Goal: Information Seeking & Learning: Stay updated

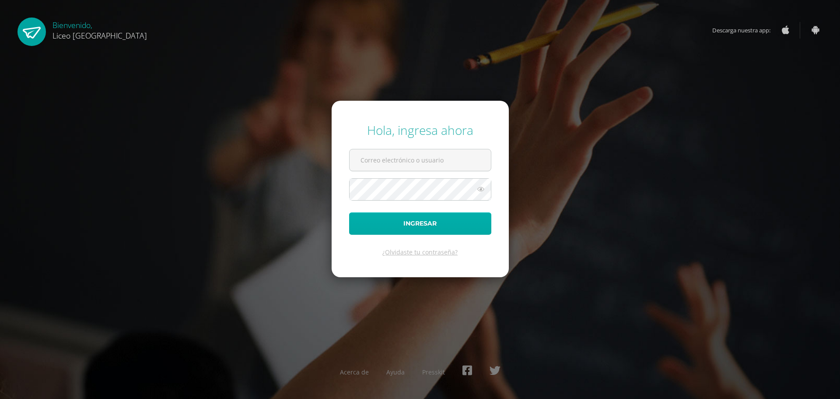
type input "[EMAIL_ADDRESS][DOMAIN_NAME]"
click at [423, 222] on button "Ingresar" at bounding box center [420, 223] width 142 height 22
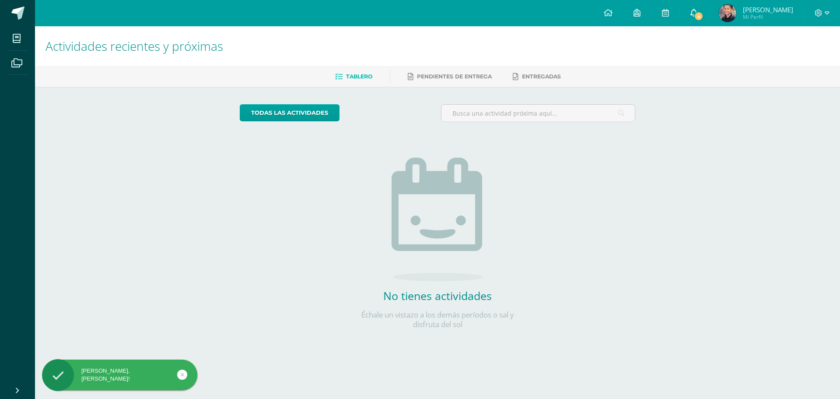
click at [703, 13] on span "4" at bounding box center [699, 16] width 10 height 10
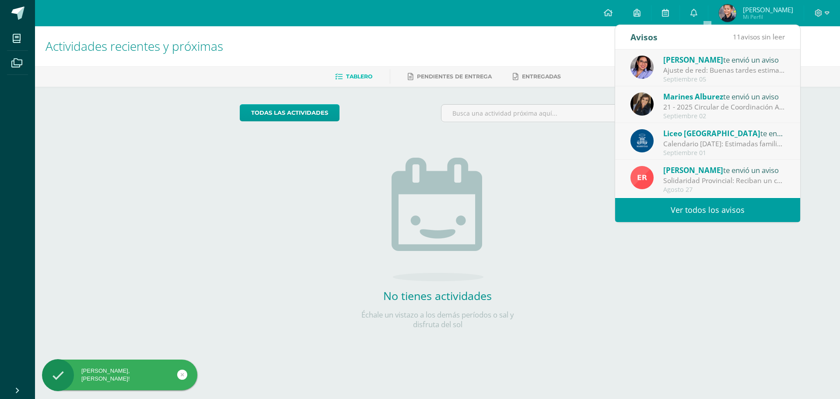
click at [720, 66] on div "Ajuste de red: Buenas tardes estimados padres de familia, reciban un cordial sa…" at bounding box center [724, 70] width 122 height 10
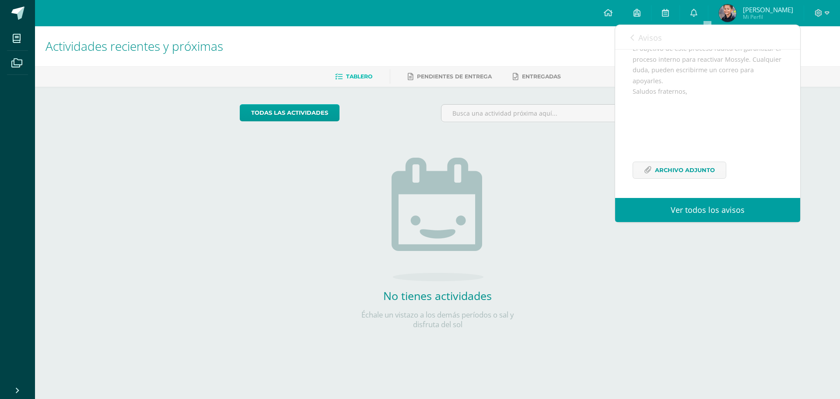
scroll to position [183, 0]
click at [700, 166] on span "Archivo Adjunto" at bounding box center [685, 170] width 60 height 16
click at [798, 276] on div "Actividades recientes y próximas Tablero Pendientes de entrega Entregadas todas…" at bounding box center [437, 191] width 805 height 330
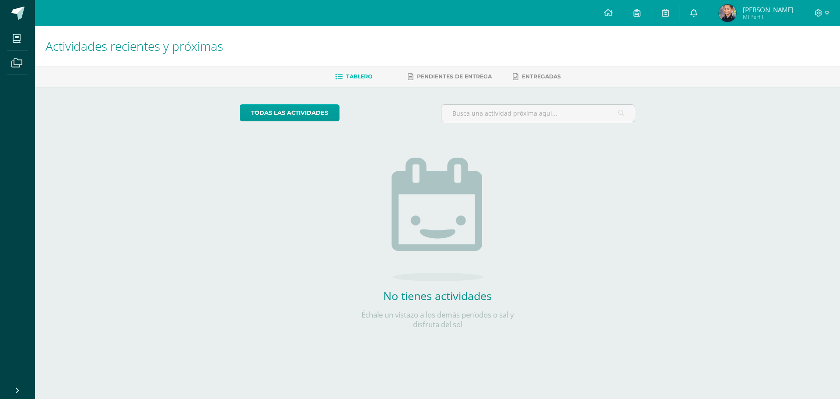
click at [704, 5] on link "0" at bounding box center [694, 13] width 28 height 26
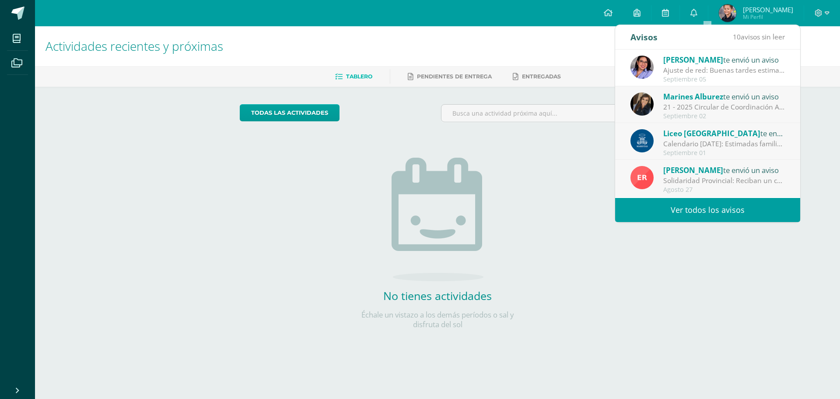
click at [684, 110] on div "21 - 2025 Circular de Coordinación Académica : Buenos días estimadas familias d…" at bounding box center [724, 107] width 122 height 10
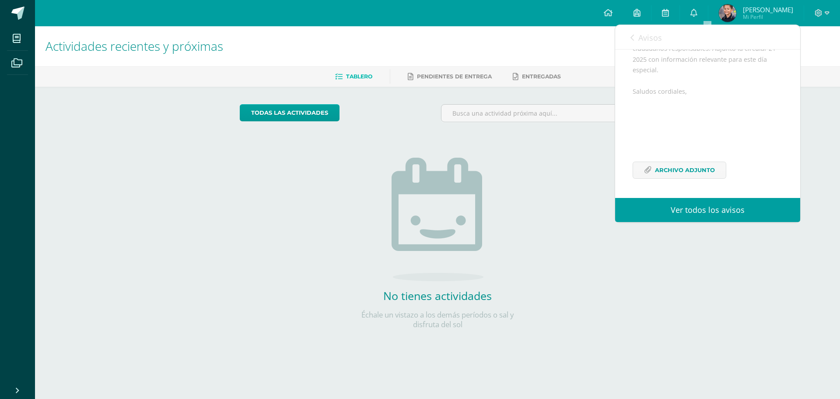
scroll to position [149, 0]
click at [691, 165] on span "Archivo Adjunto" at bounding box center [685, 170] width 60 height 16
click at [692, 209] on link "Ver todos los avisos" at bounding box center [707, 210] width 185 height 24
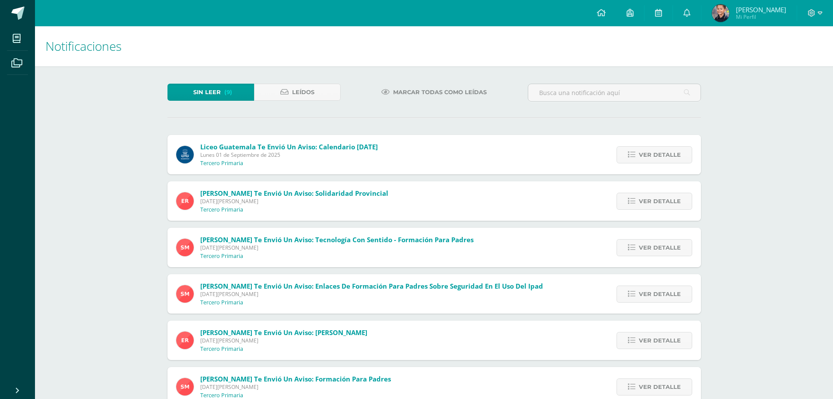
click at [691, 16] on icon at bounding box center [687, 13] width 7 height 8
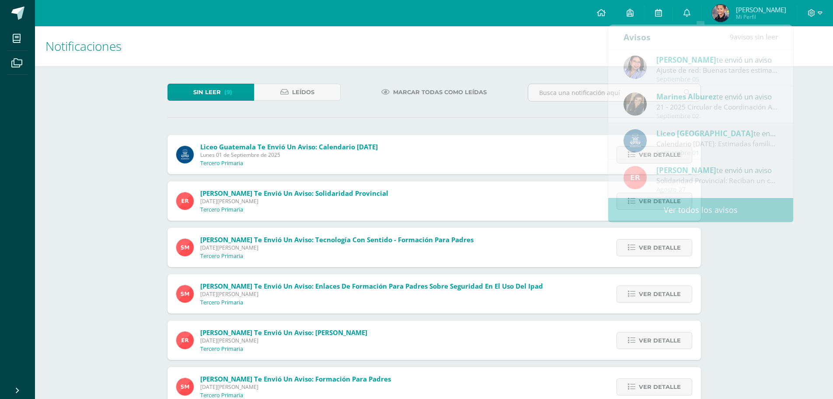
click at [792, 266] on div "Notificaciones Sin leer (9) Leídos Marcar todas como leídas Liceo Guatemala te …" at bounding box center [434, 294] width 798 height 536
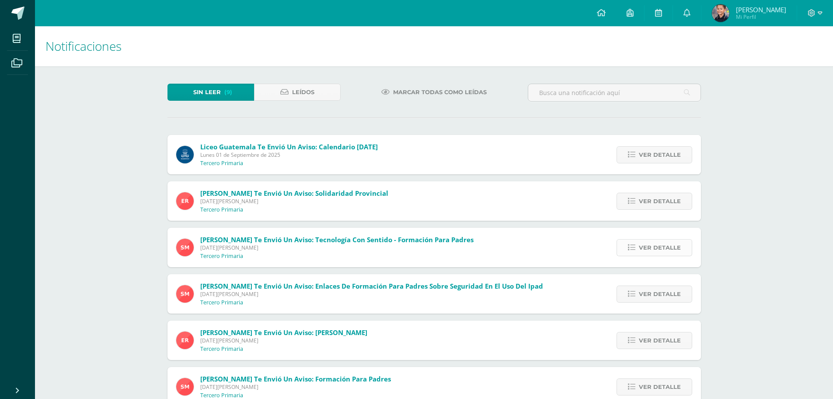
click at [657, 245] on span "Ver detalle" at bounding box center [660, 247] width 42 height 16
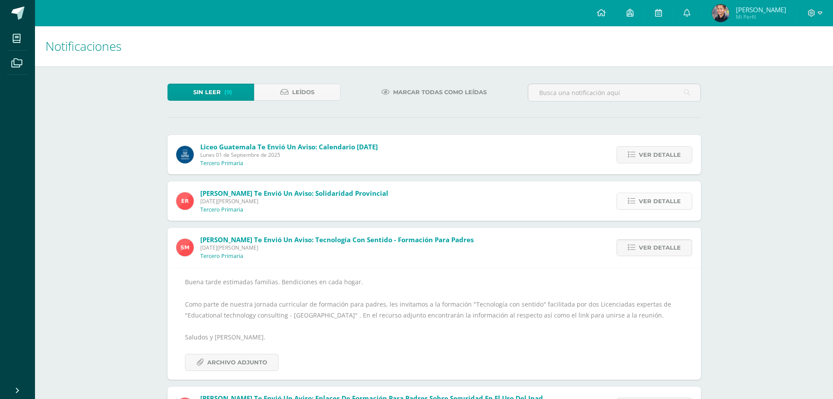
click at [633, 201] on icon at bounding box center [631, 200] width 7 height 7
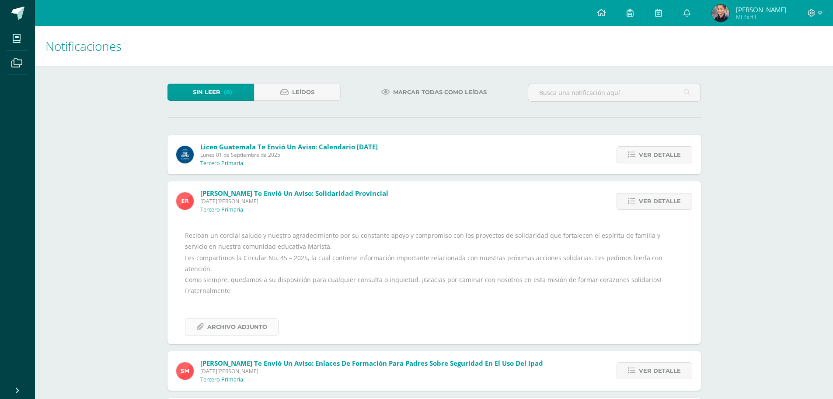
click at [252, 322] on span "Archivo Adjunto" at bounding box center [237, 326] width 60 height 16
